Goal: Information Seeking & Learning: Understand process/instructions

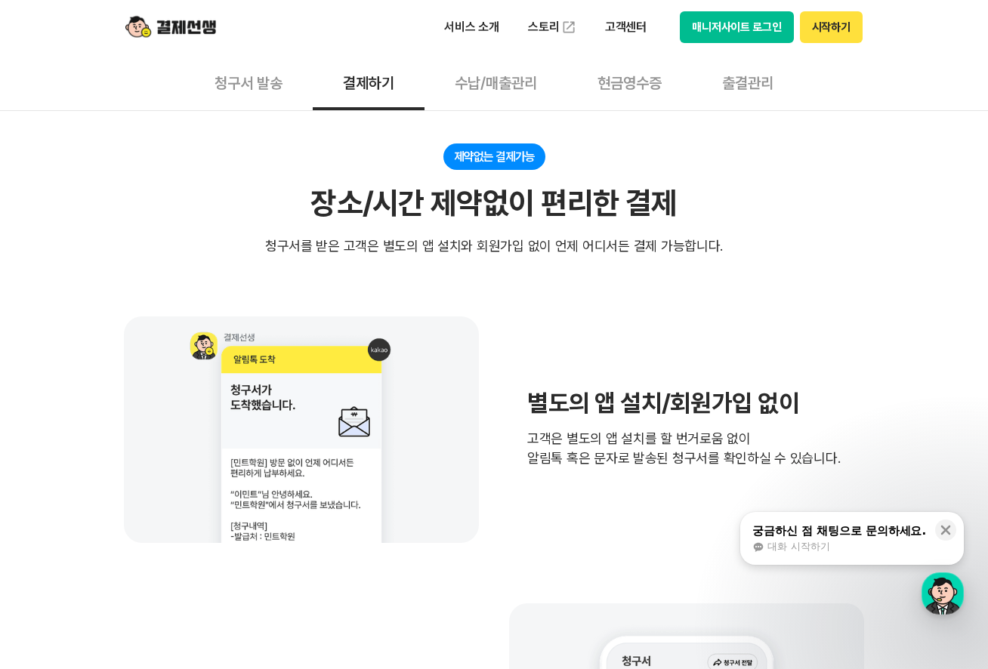
click at [826, 33] on button "시작하기" at bounding box center [831, 27] width 63 height 32
click at [751, 32] on button "매니저사이트 로그인" at bounding box center [737, 27] width 114 height 32
click at [277, 84] on button "청구서 발송" at bounding box center [248, 82] width 128 height 56
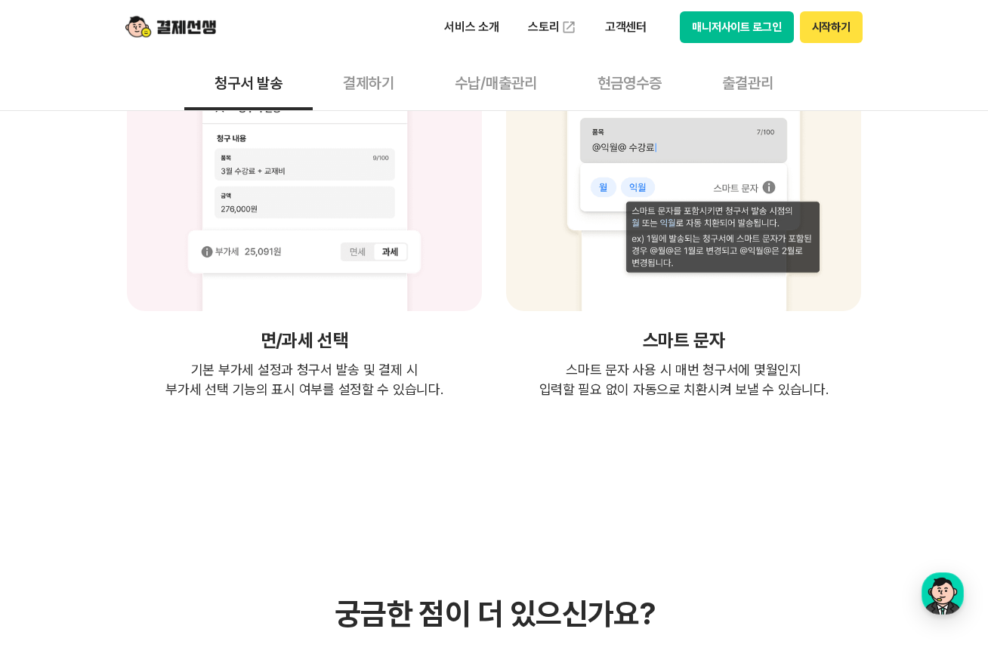
scroll to position [3476, 0]
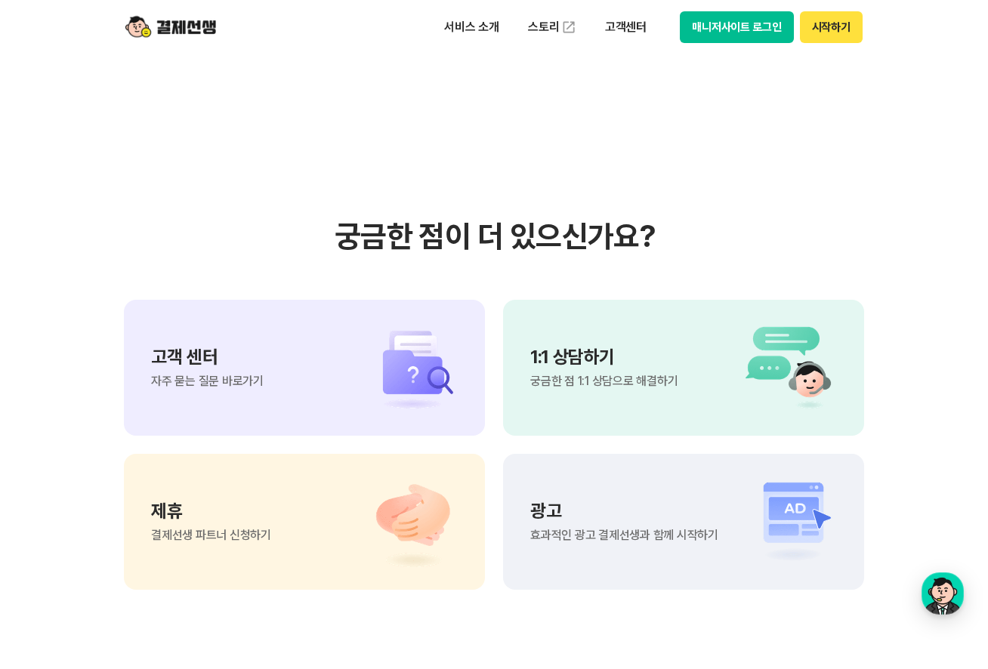
click at [909, 77] on section "궁금한 점이 더 있으신가요? 고객 센터 자주 묻는 질문 바로가기 1:1 상담하기 궁금한 점 1:1 상담으로 해결하기 제휴 결제선생 파트너 신청…" at bounding box center [494, 404] width 988 height 765
click at [398, 323] on img at bounding box center [405, 368] width 106 height 91
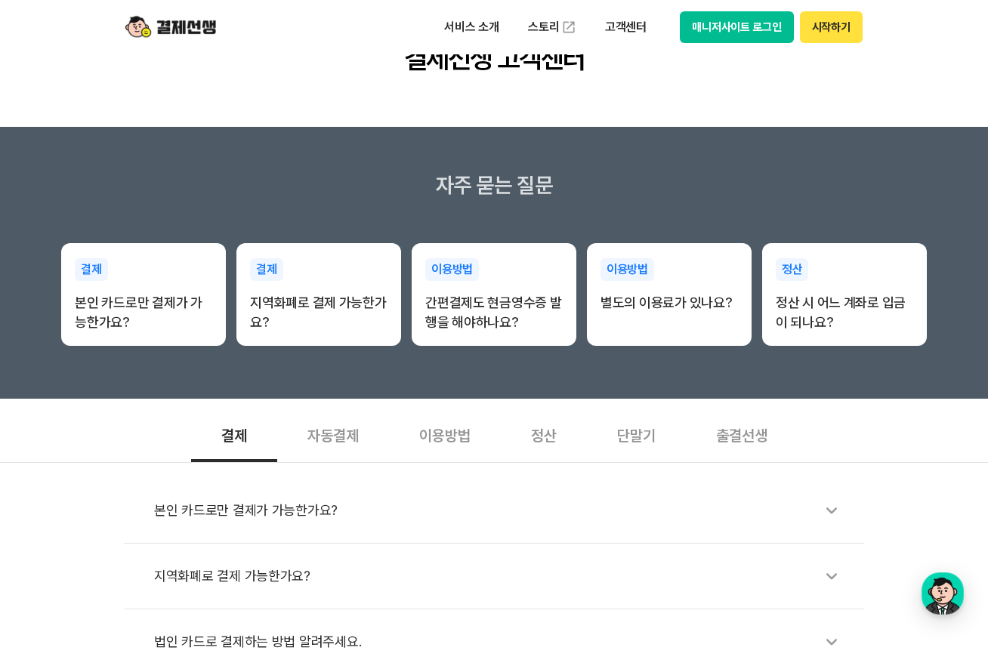
scroll to position [302, 0]
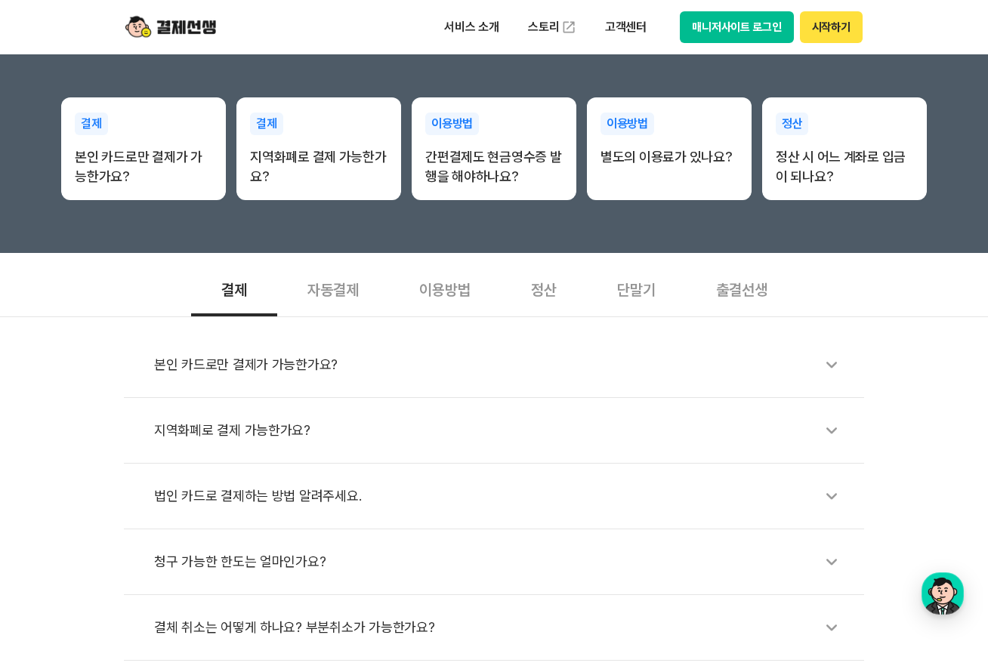
click at [424, 285] on div "이용방법" at bounding box center [445, 289] width 112 height 56
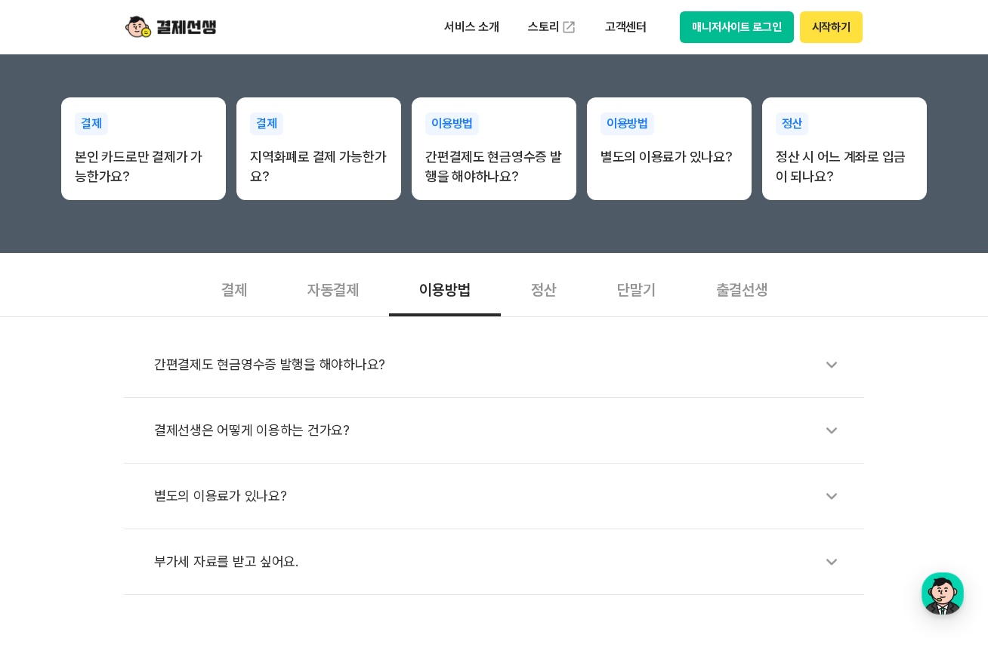
click at [274, 437] on div "결제선생은 어떻게 이용하는 건가요?" at bounding box center [501, 430] width 695 height 35
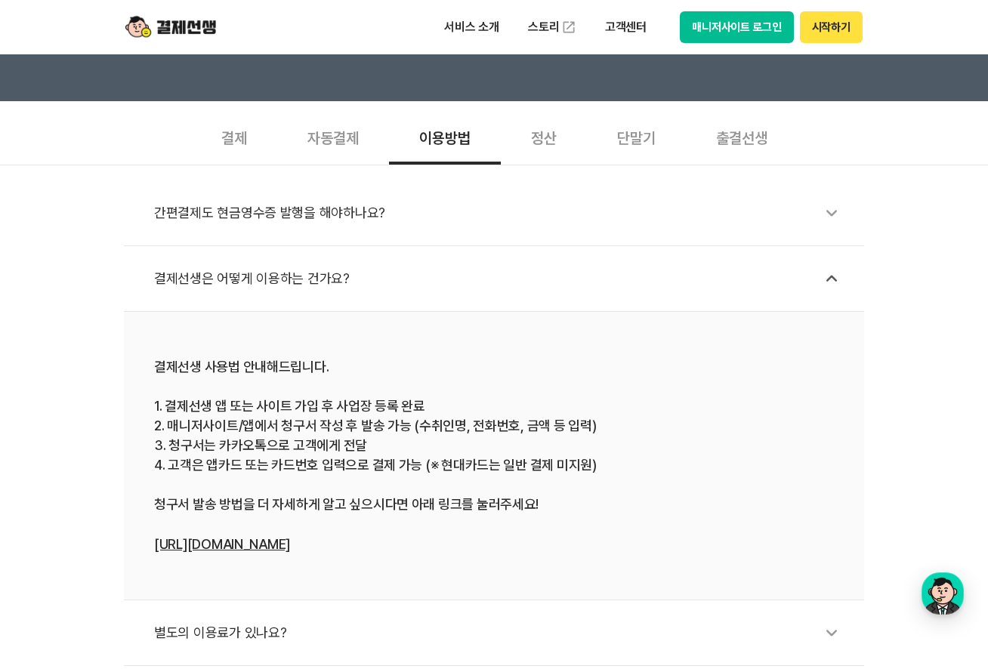
scroll to position [604, 0]
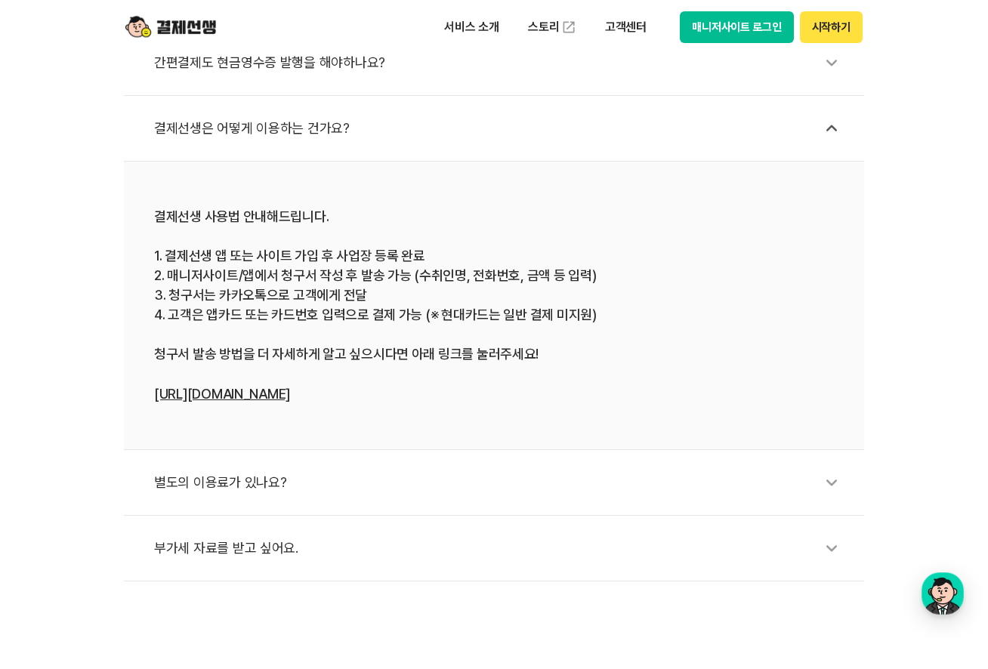
click at [430, 396] on div "결제선생 사용법 안내해드립니다. 1. 결제선생 앱 또는 사이트 가입 후 사업장 등록 완료 2. 매니저사이트/앱에서 청구서 작성 후 발송 가능 …" at bounding box center [494, 305] width 680 height 197
click at [685, 208] on div "결제선생 사용법 안내해드립니다. 1. 결제선생 앱 또는 사이트 가입 후 사업장 등록 완료 2. 매니저사이트/앱에서 청구서 작성 후 발송 가능 …" at bounding box center [494, 305] width 680 height 197
